Goal: Information Seeking & Learning: Find specific fact

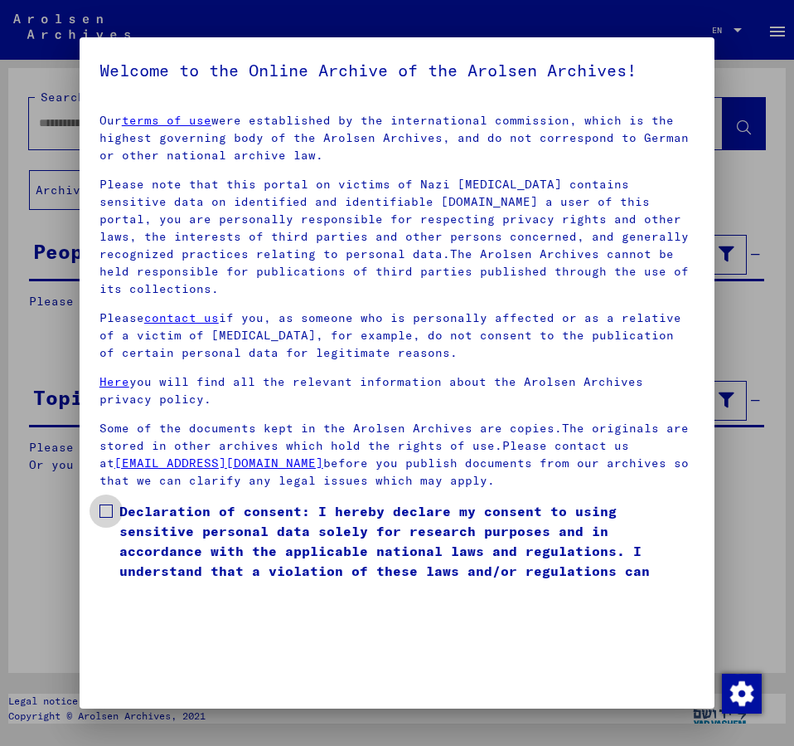
click at [108, 504] on span at bounding box center [106, 510] width 13 height 13
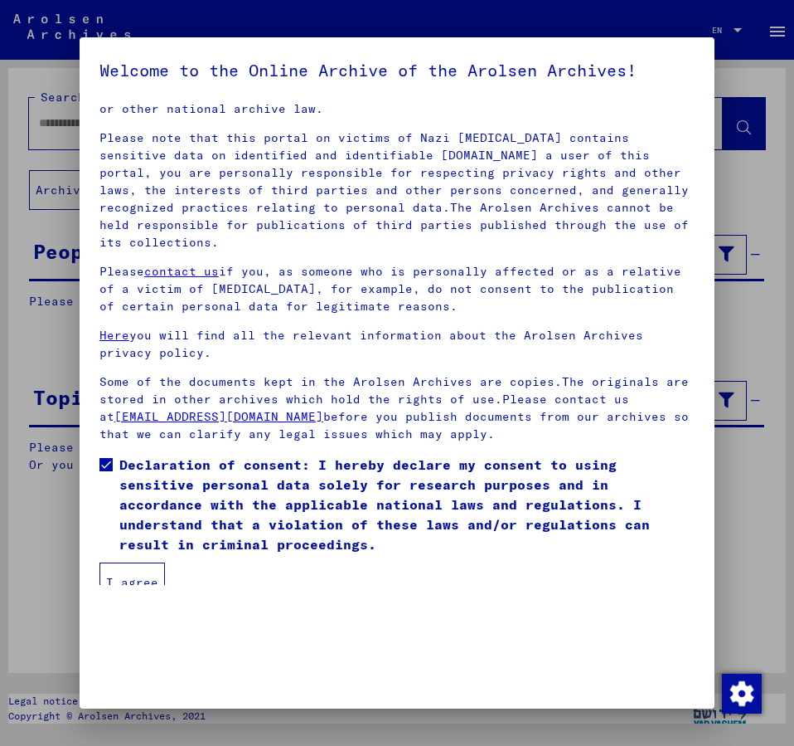
click at [139, 562] on button "I agree" at bounding box center [133, 582] width 66 height 40
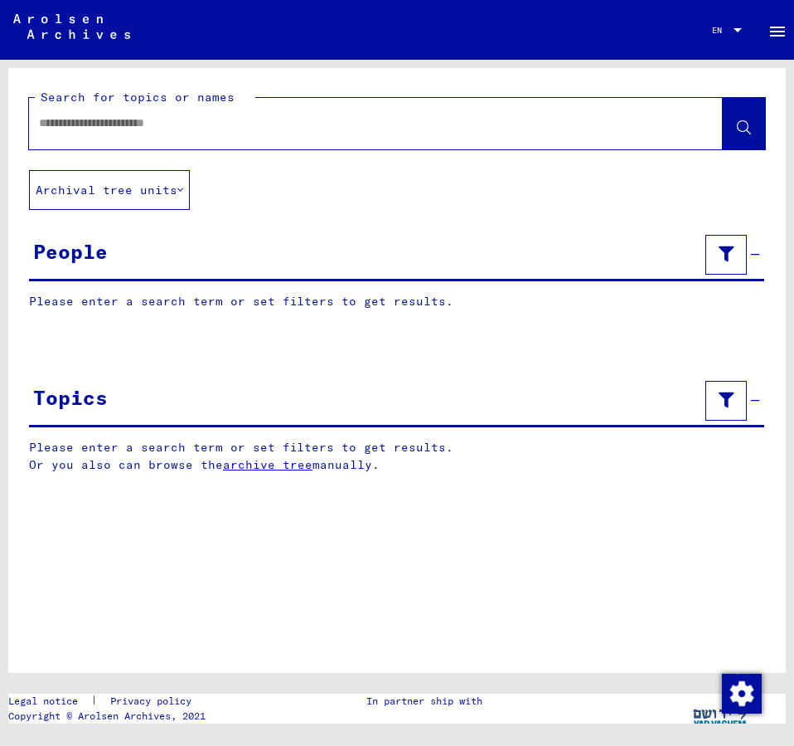
click at [75, 120] on input "text" at bounding box center [361, 122] width 644 height 17
type input "**********"
click at [745, 128] on icon at bounding box center [744, 128] width 14 height 14
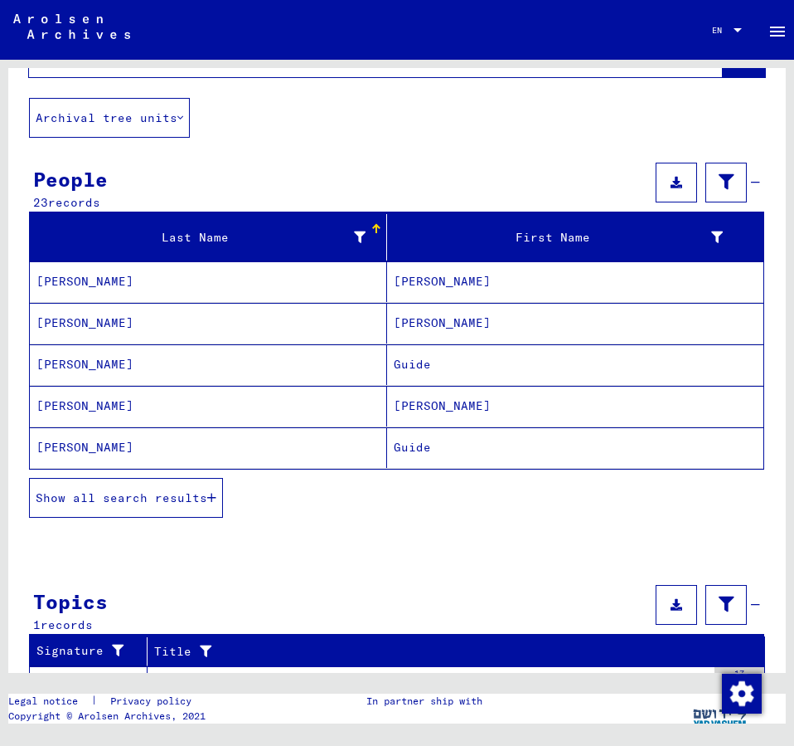
scroll to position [179, 0]
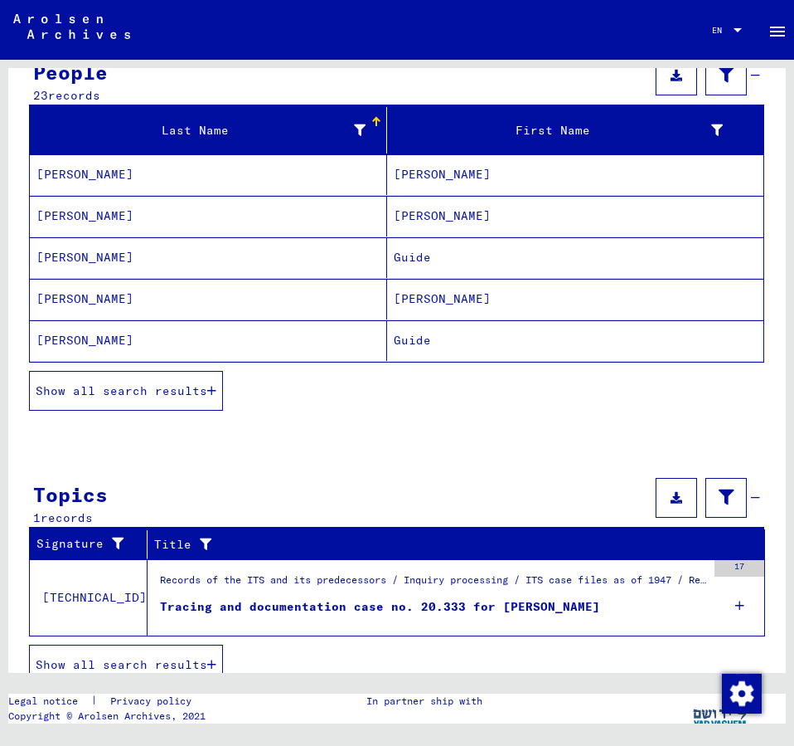
click at [191, 394] on span "Show all search results" at bounding box center [122, 390] width 172 height 15
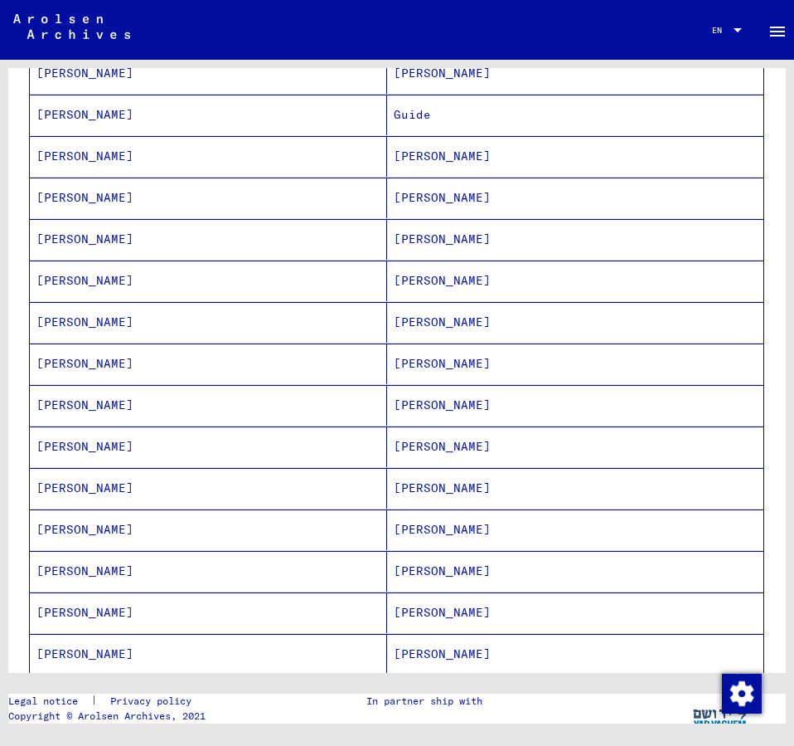
scroll to position [448, 0]
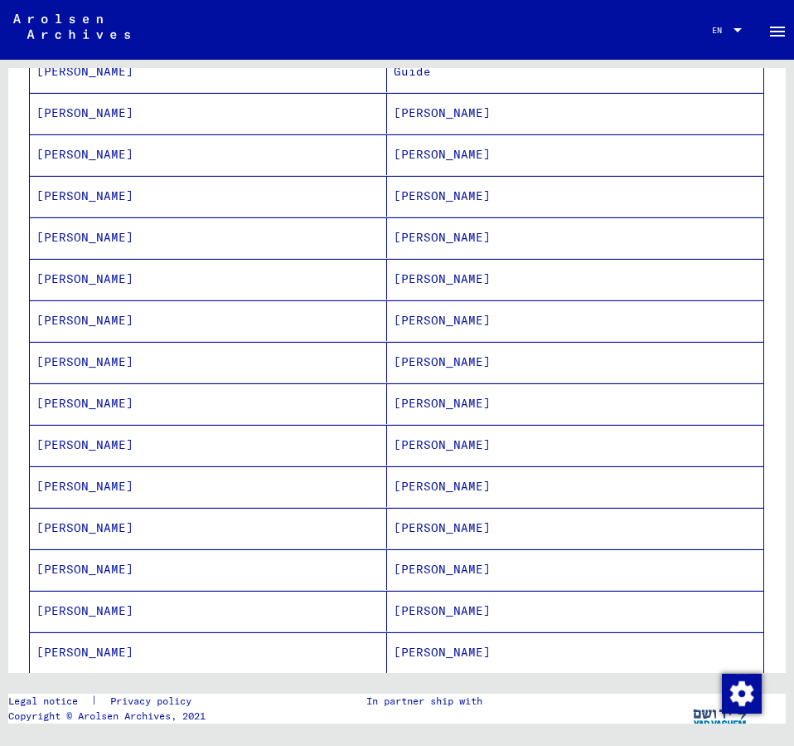
click at [406, 603] on mat-cell "[PERSON_NAME]" at bounding box center [575, 610] width 377 height 41
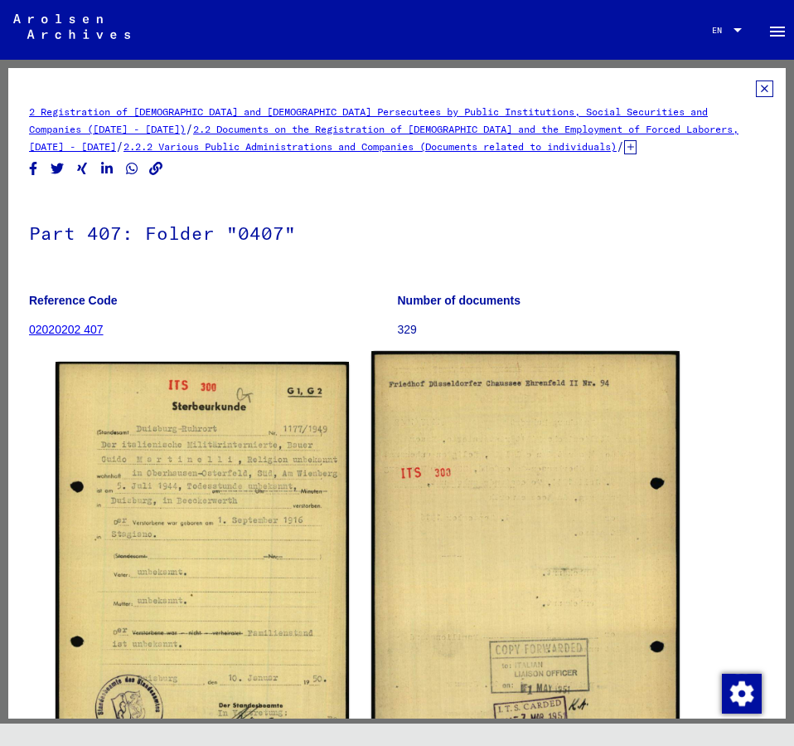
click at [522, 607] on img at bounding box center [526, 568] width 309 height 435
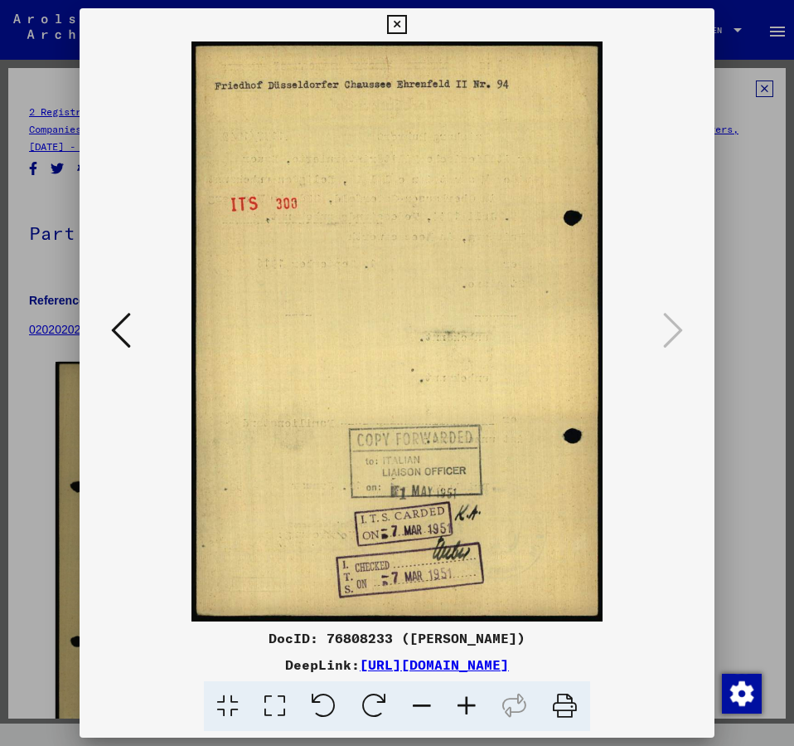
click at [522, 607] on div "DocID: 76808233 ([PERSON_NAME]) DeepLink: [URL][DOMAIN_NAME]" at bounding box center [397, 369] width 635 height 723
click at [411, 27] on button at bounding box center [396, 24] width 29 height 33
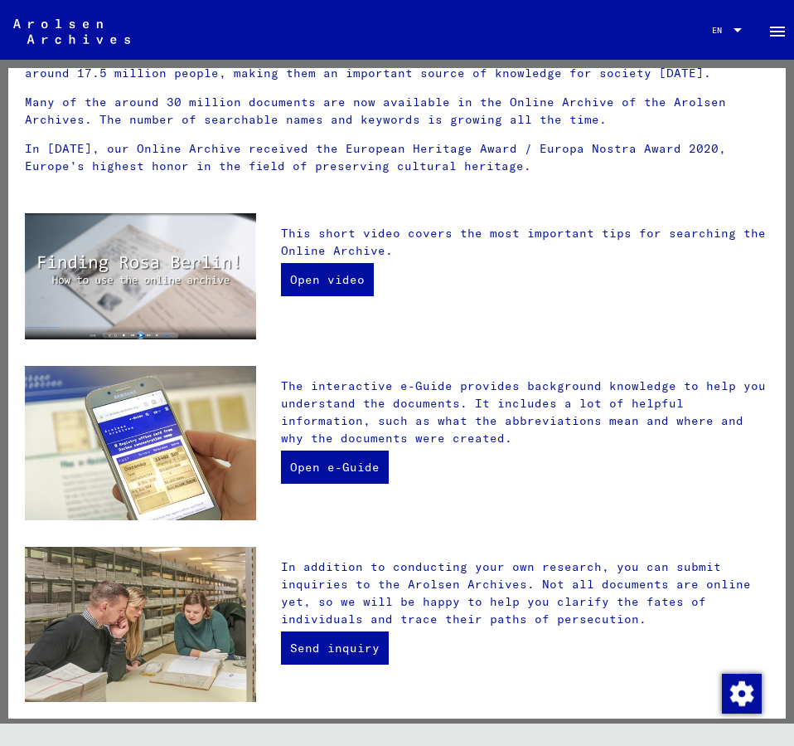
scroll to position [441, 0]
